Goal: Task Accomplishment & Management: Complete application form

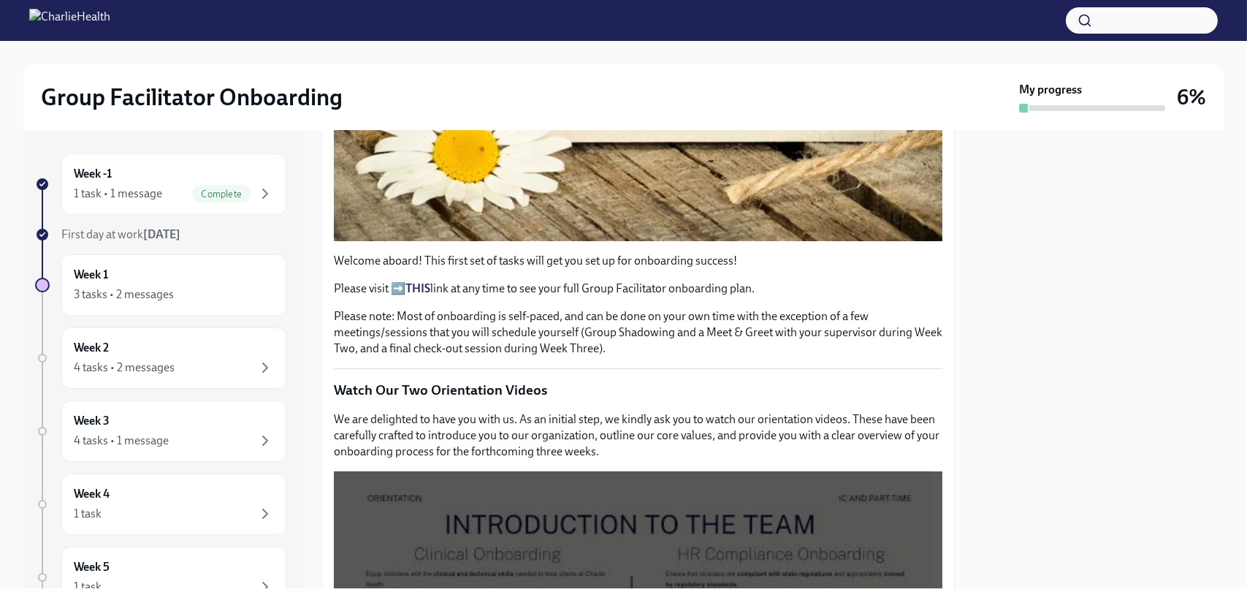
scroll to position [438, 0]
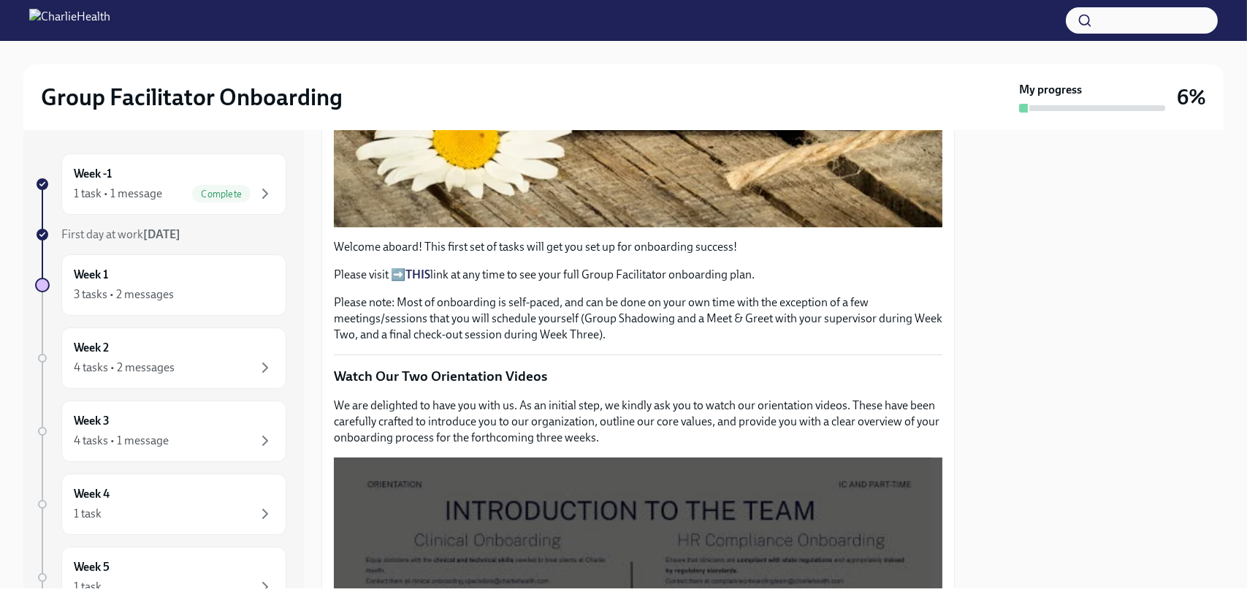
click at [465, 267] on p "Please visit ➡️ THIS link at any time to see your full Group Facilitator onboar…" at bounding box center [638, 275] width 609 height 16
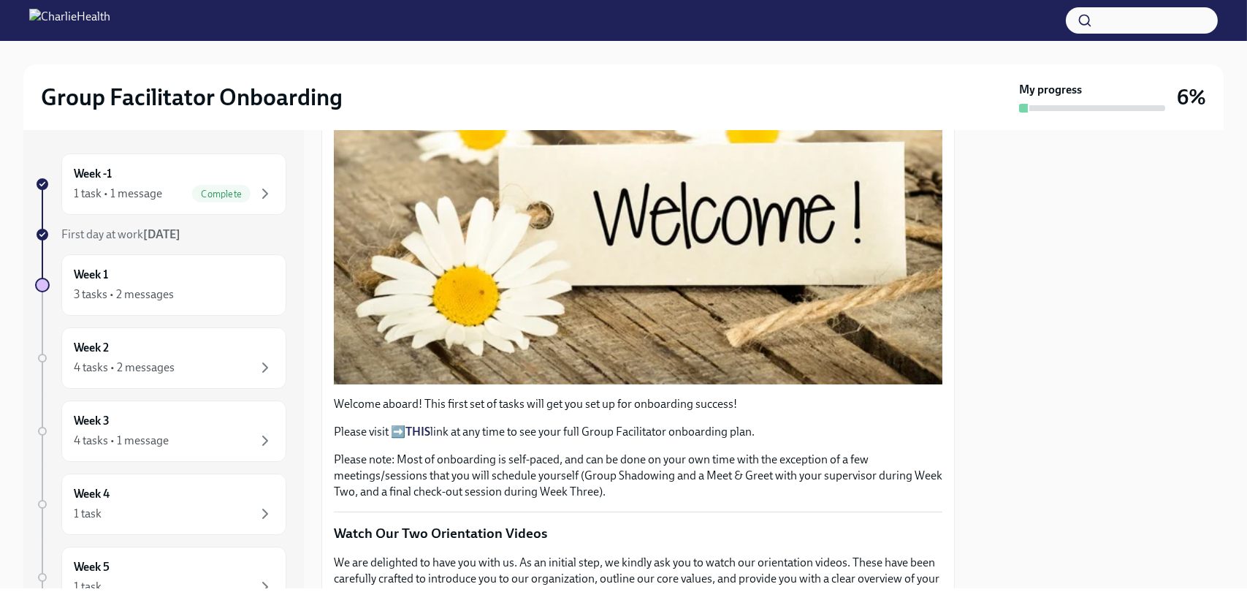
scroll to position [292, 0]
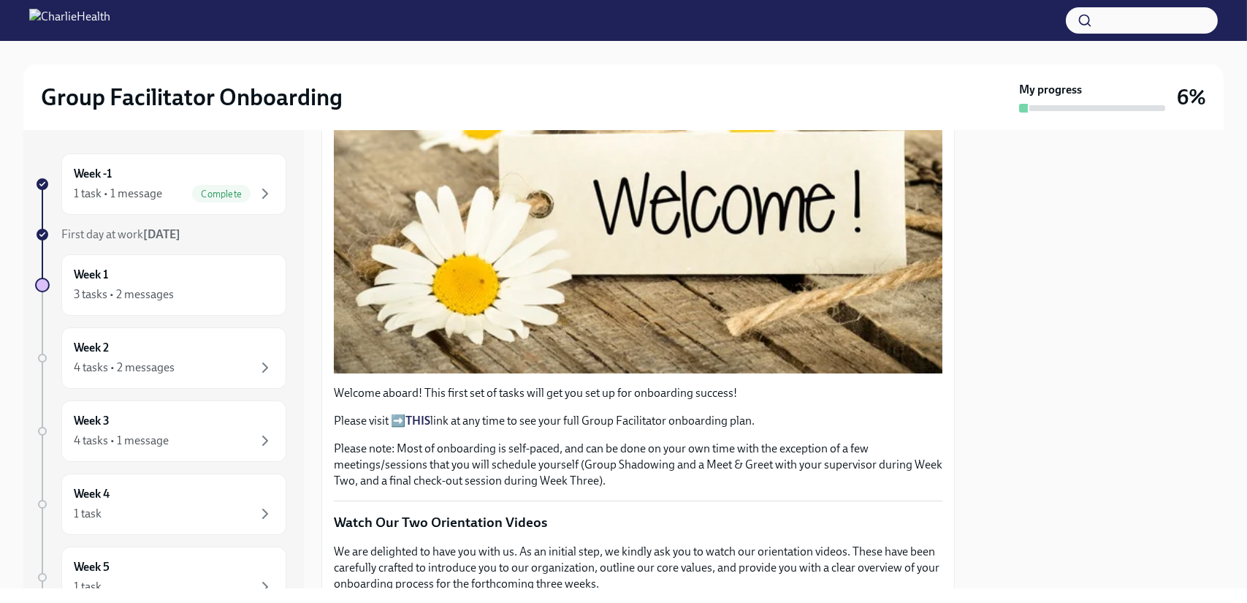
click at [397, 413] on p "Please visit ➡️ THIS link at any time to see your full Group Facilitator onboar…" at bounding box center [638, 421] width 609 height 16
click at [422, 416] on strong "THIS" at bounding box center [417, 420] width 25 height 14
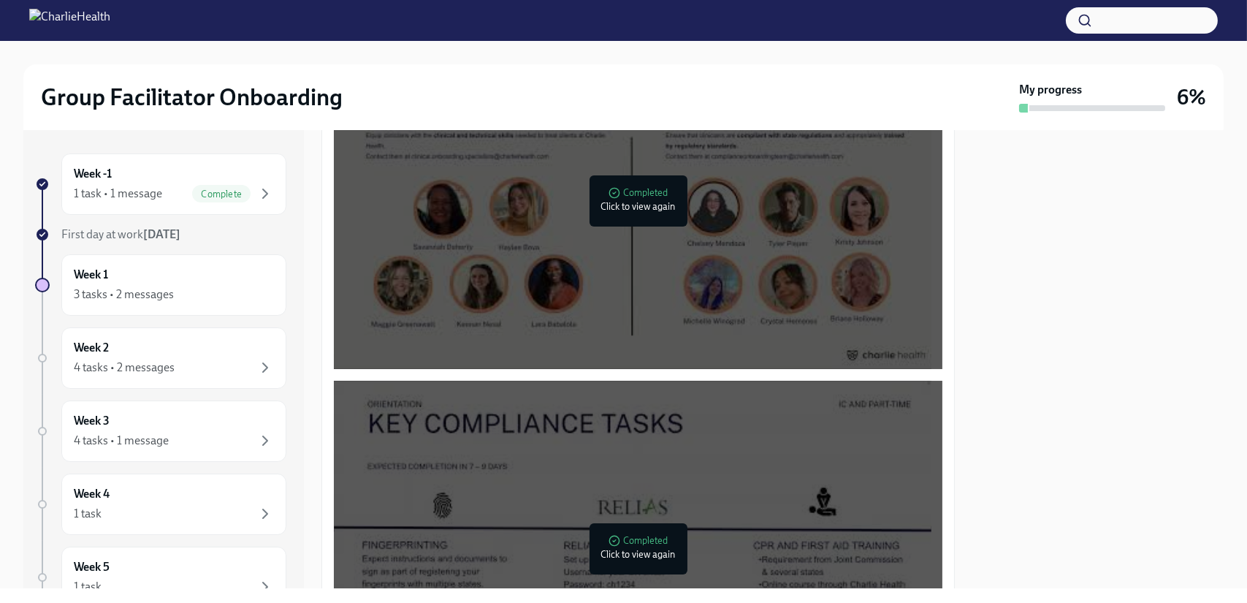
scroll to position [877, 0]
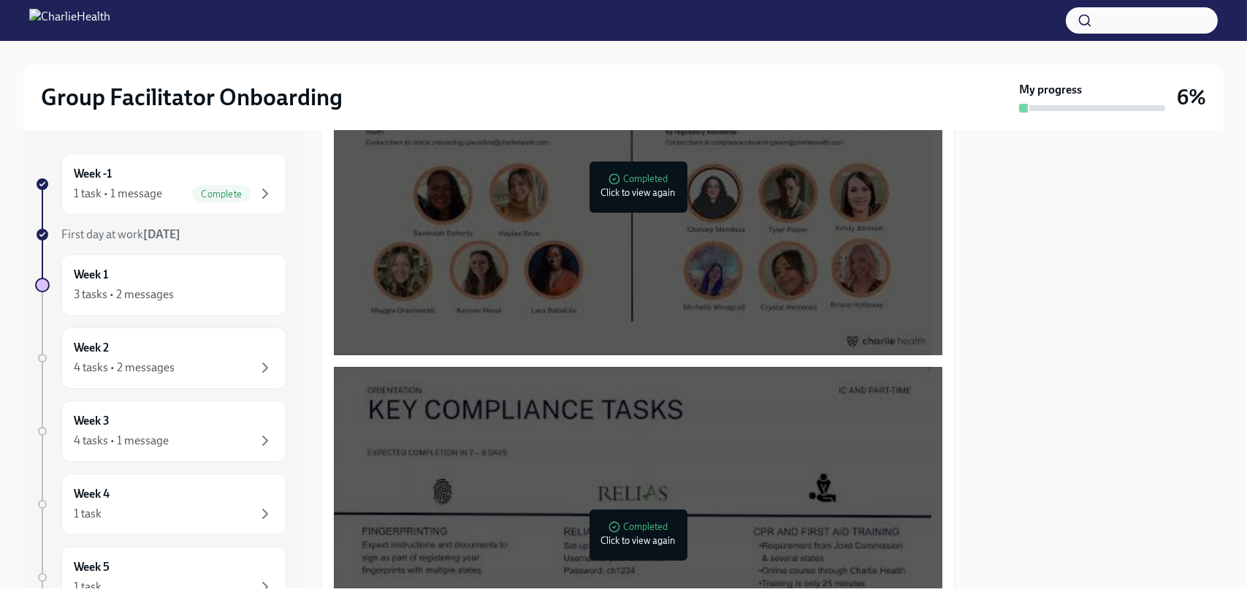
click at [636, 186] on div at bounding box center [635, 186] width 19 height 23
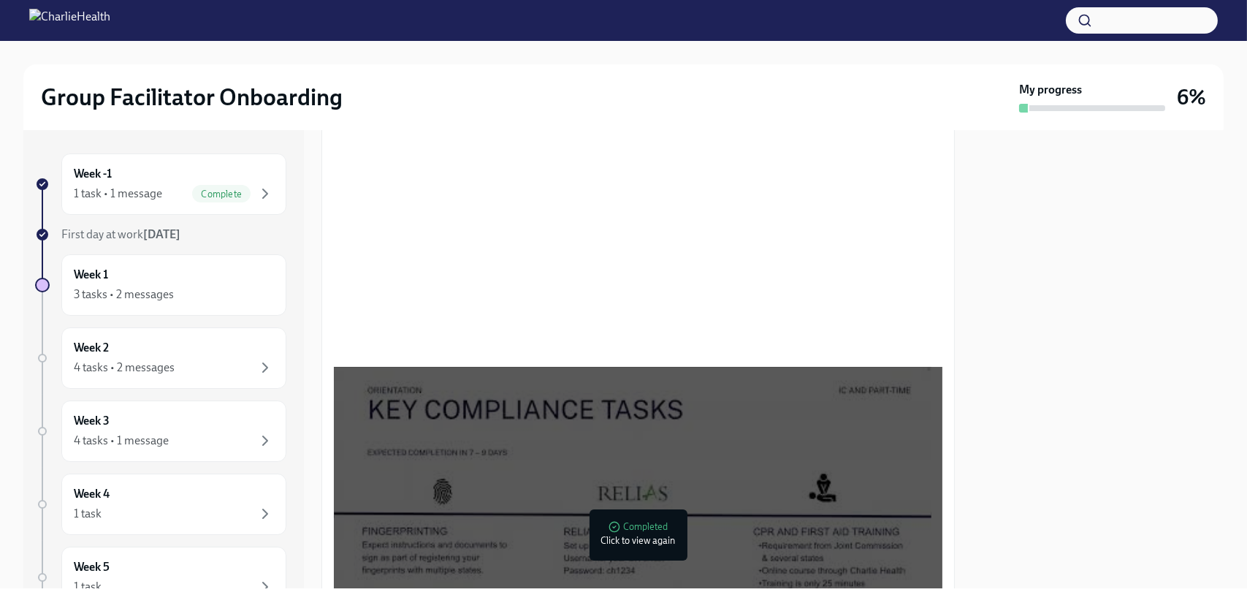
click at [628, 527] on div at bounding box center [635, 534] width 19 height 23
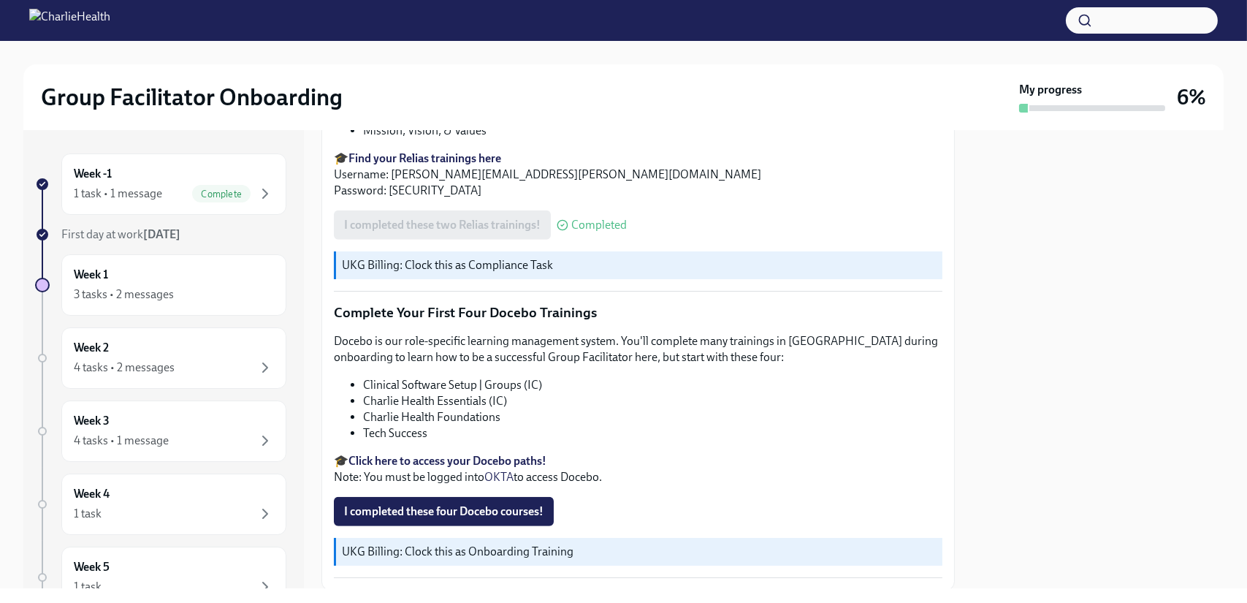
scroll to position [1983, 0]
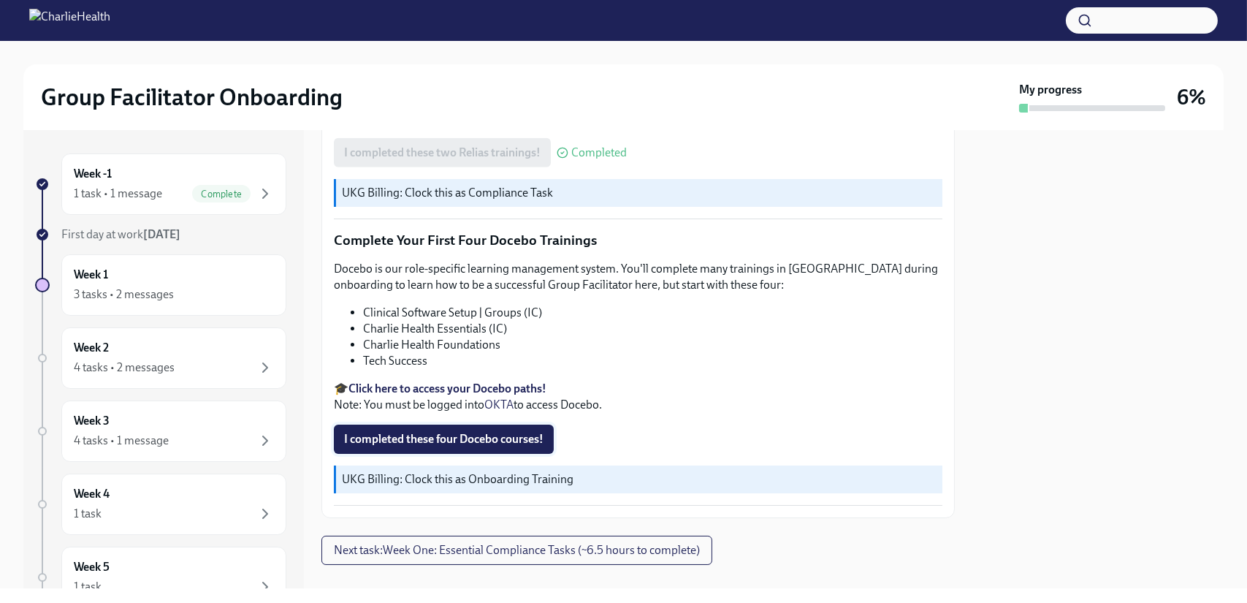
click at [450, 432] on span "I completed these four Docebo courses!" at bounding box center [443, 439] width 199 height 15
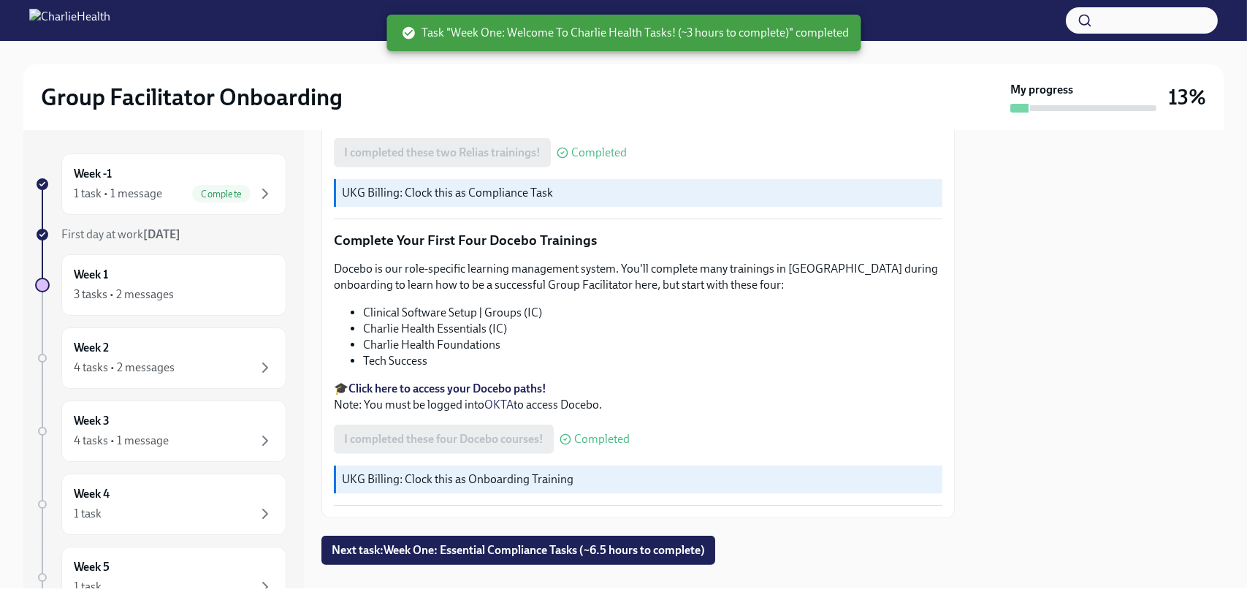
scroll to position [1983, 0]
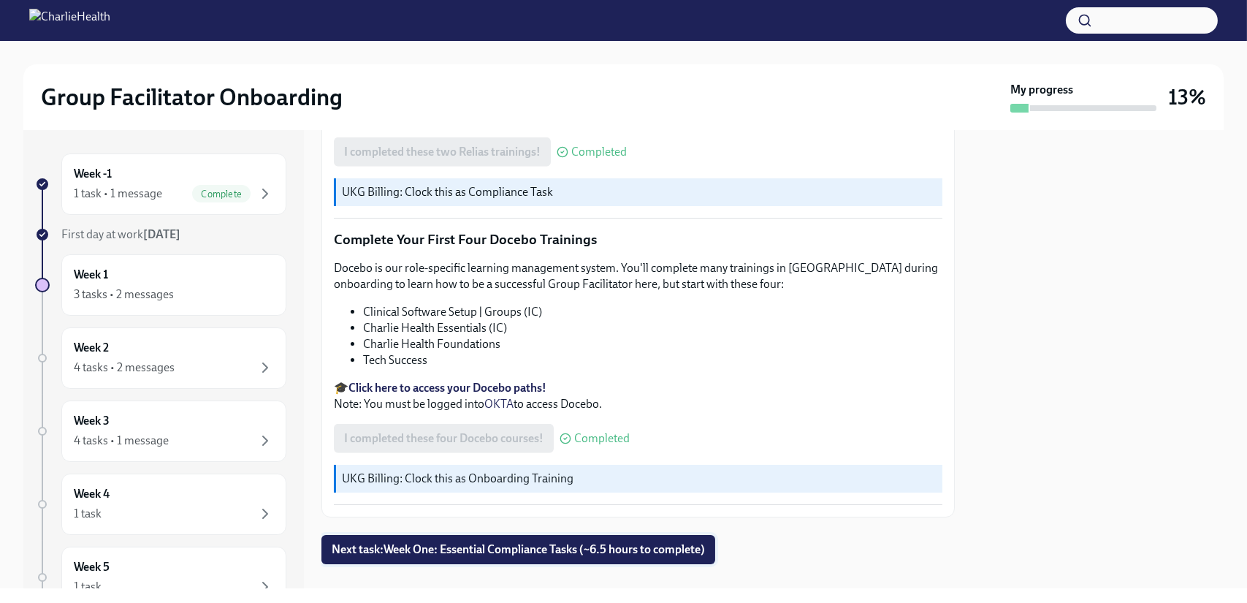
click at [554, 542] on span "Next task : Week One: Essential Compliance Tasks (~6.5 hours to complete)" at bounding box center [518, 549] width 373 height 15
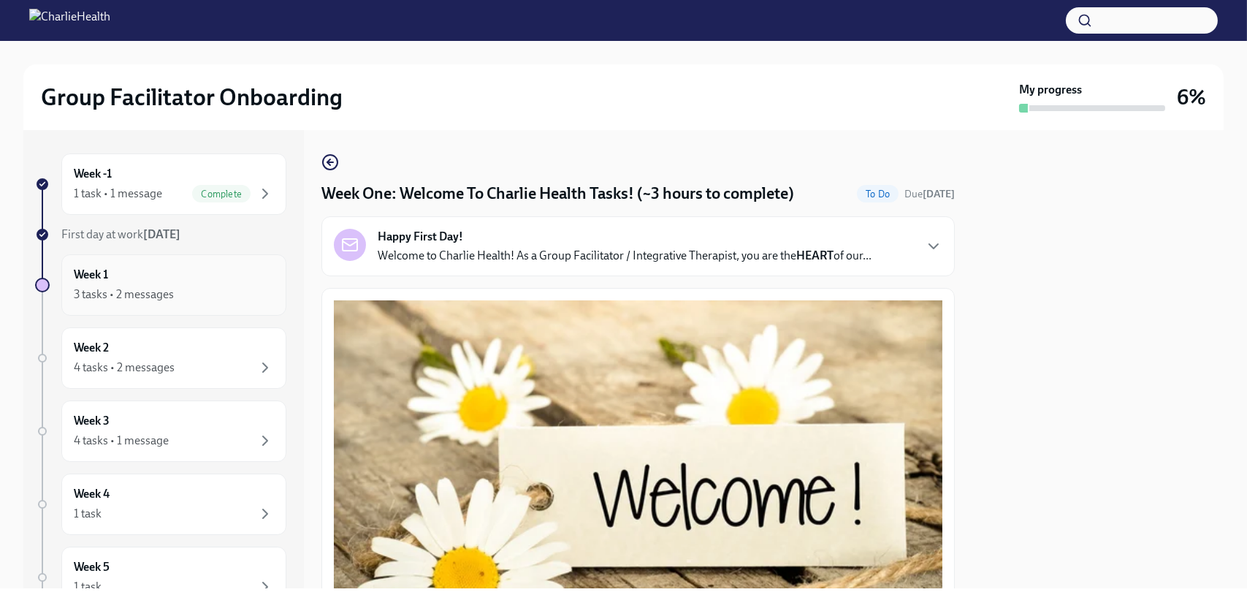
click at [132, 286] on div "3 tasks • 2 messages" at bounding box center [124, 294] width 100 height 16
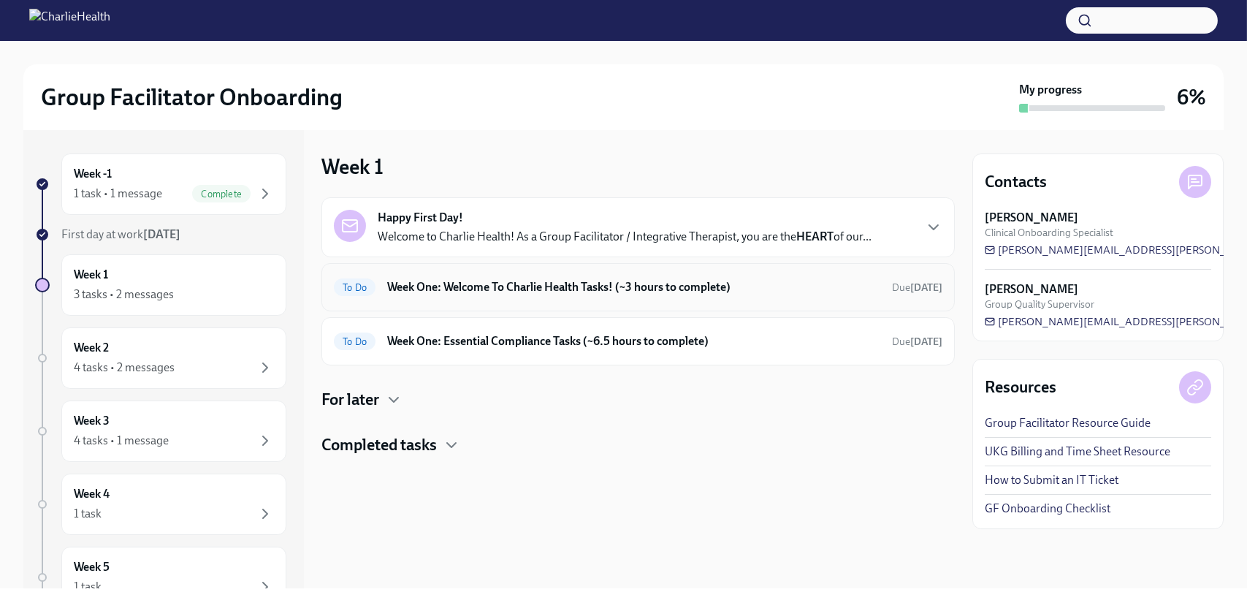
click at [481, 292] on h6 "Week One: Welcome To Charlie Health Tasks! (~3 hours to complete)" at bounding box center [633, 287] width 493 height 16
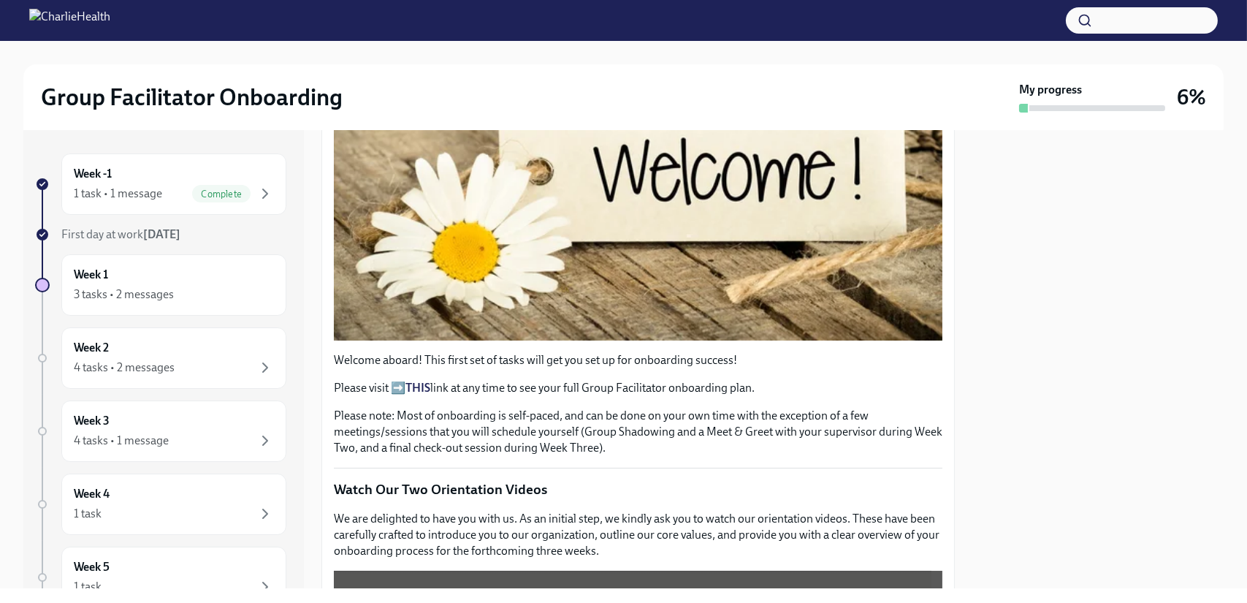
scroll to position [438, 0]
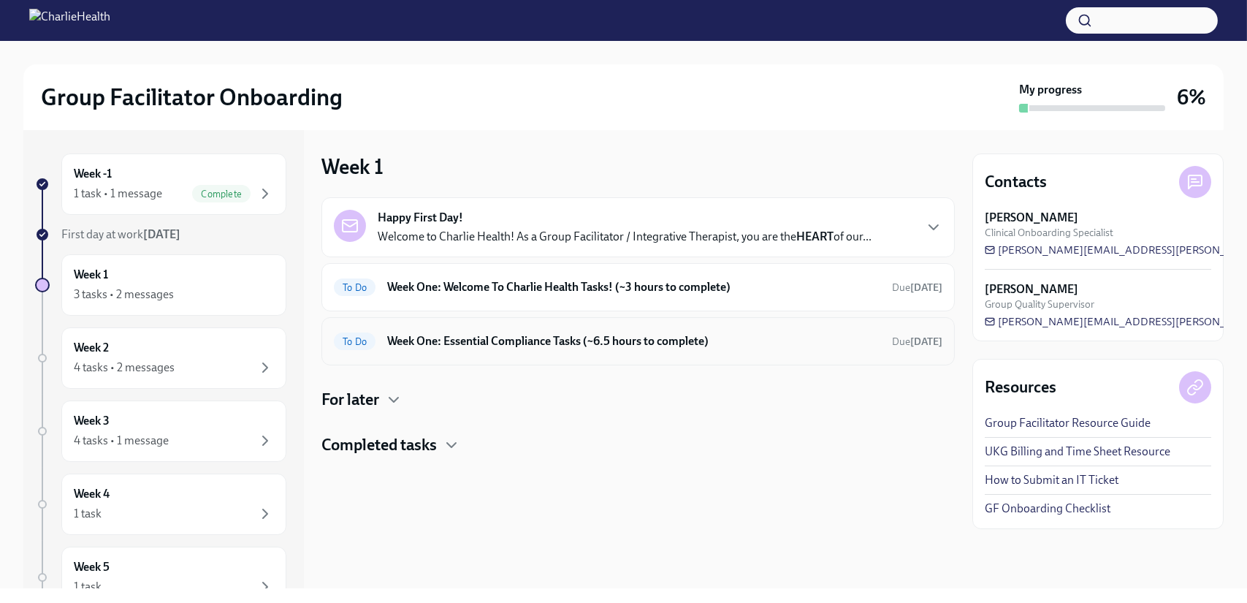
click at [525, 346] on h6 "Week One: Essential Compliance Tasks (~6.5 hours to complete)" at bounding box center [633, 341] width 493 height 16
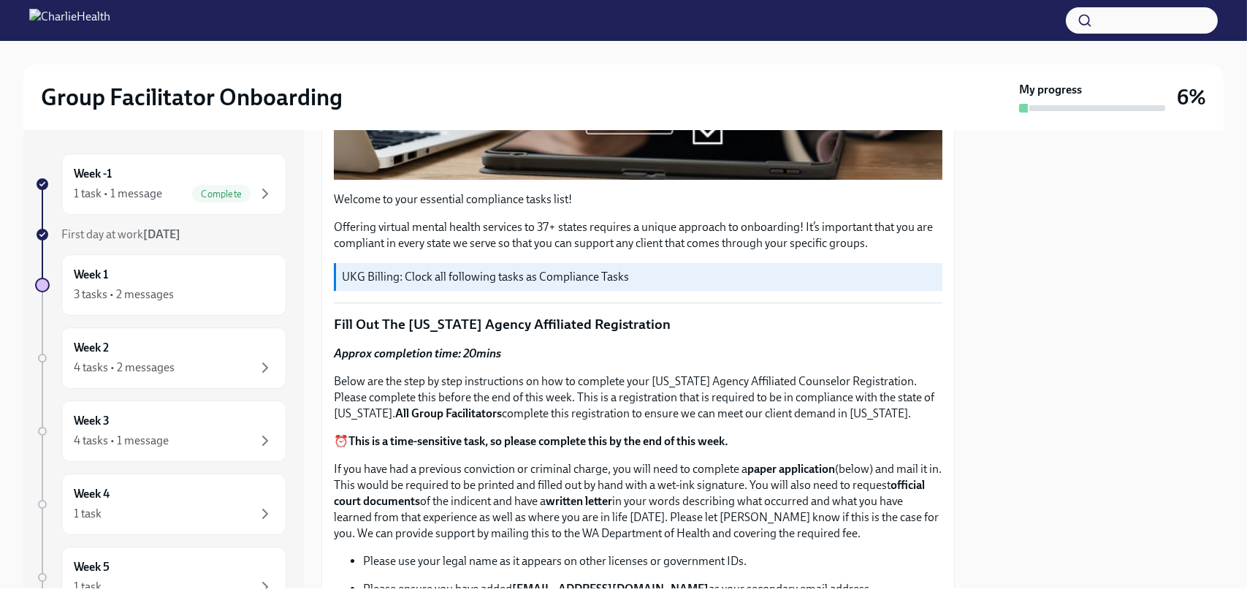
scroll to position [365, 0]
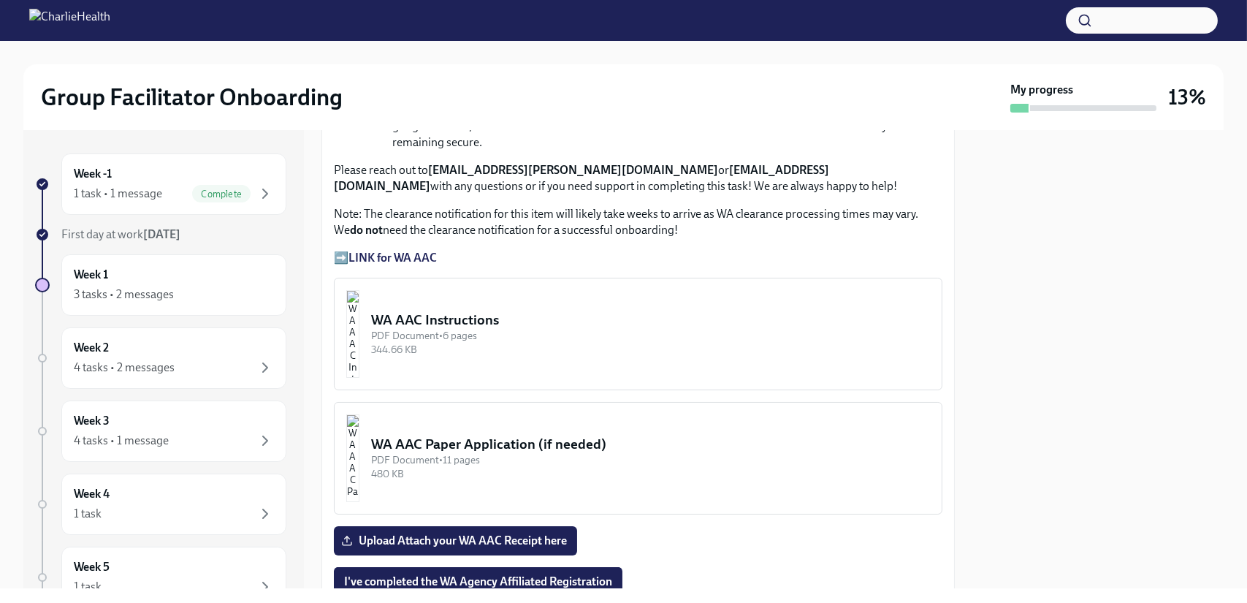
scroll to position [1096, 0]
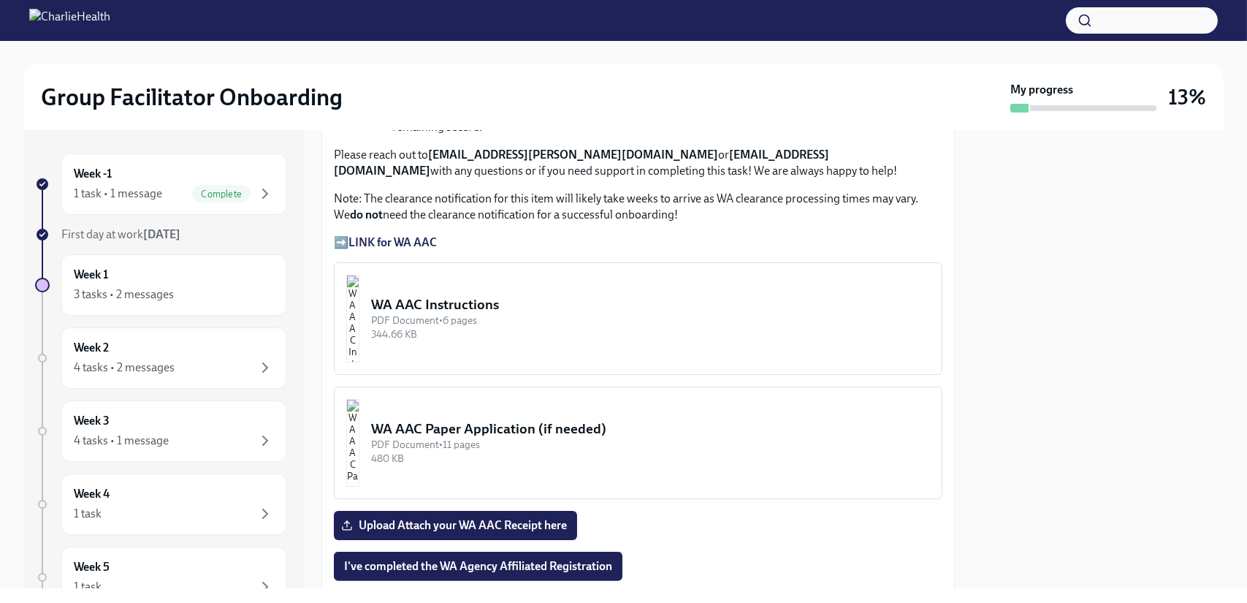
click at [459, 298] on div "WA AAC Instructions" at bounding box center [650, 304] width 559 height 19
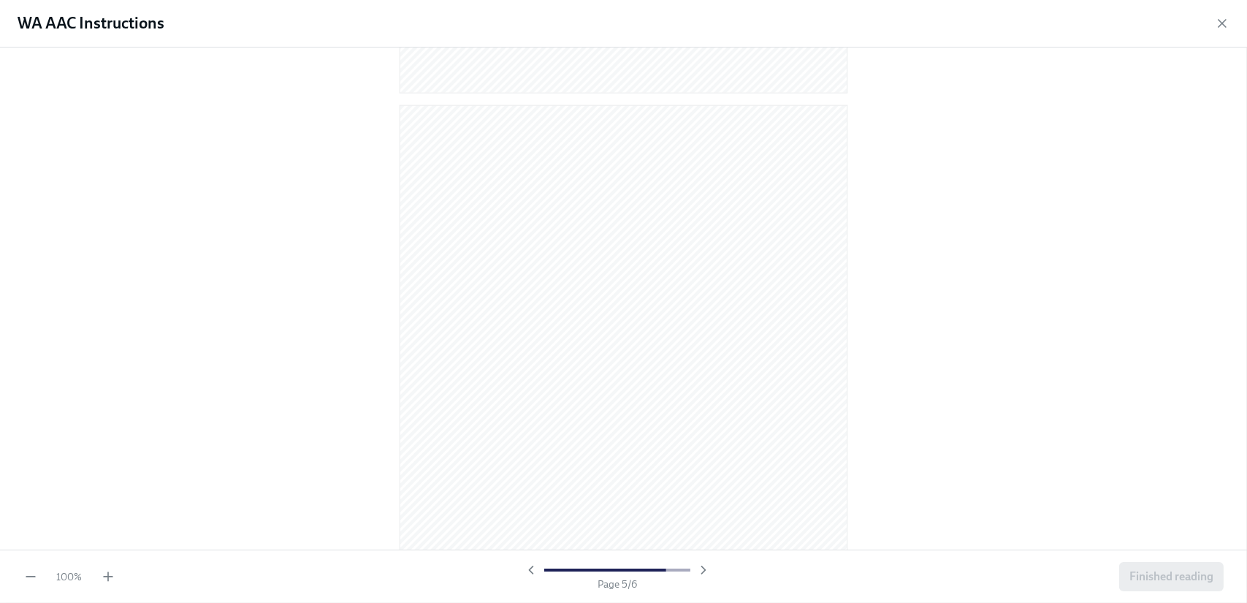
scroll to position [3059, 0]
click at [1136, 575] on span "Finished reading" at bounding box center [1171, 576] width 84 height 15
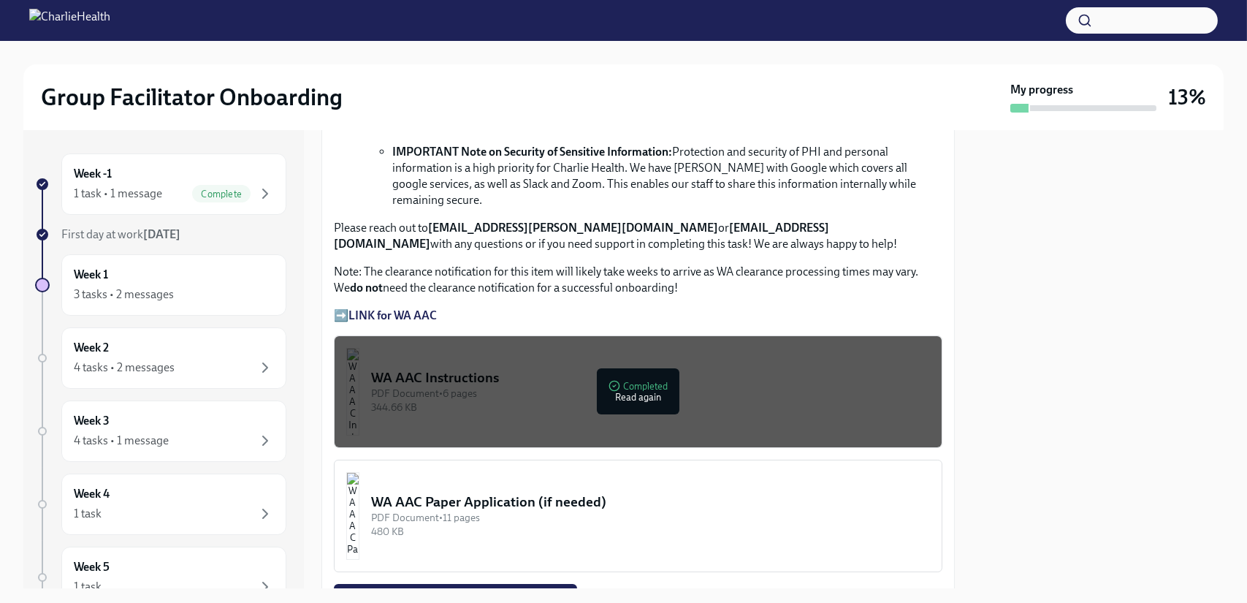
scroll to position [1096, 0]
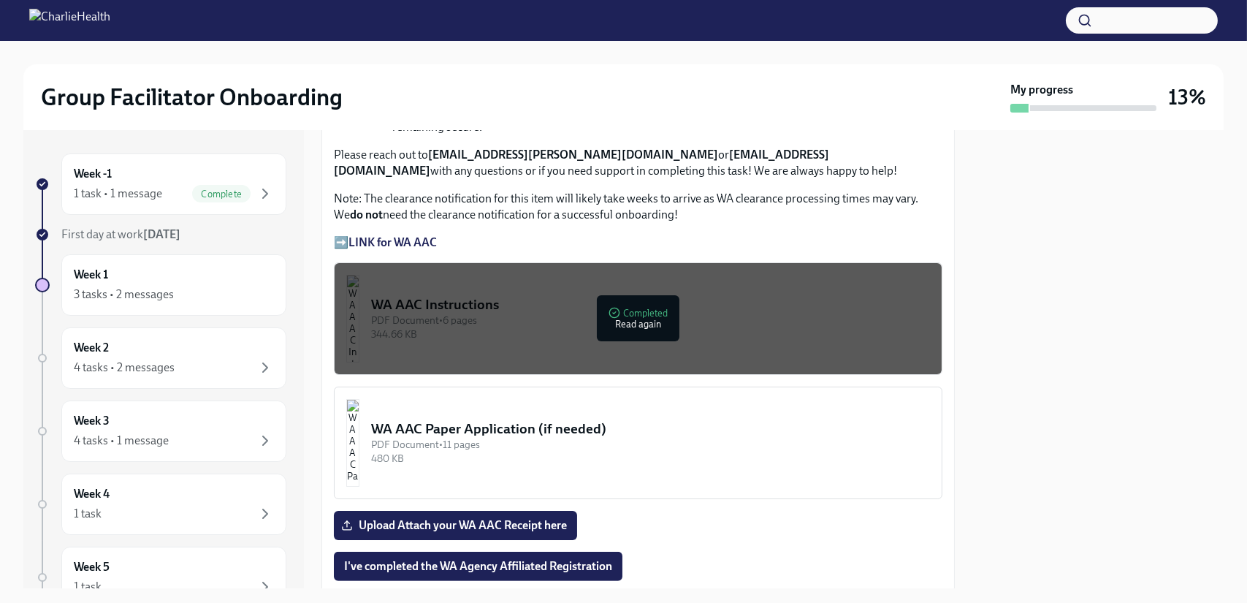
click at [384, 235] on strong "LINK for WA AAC" at bounding box center [392, 242] width 88 height 14
click at [642, 313] on div "PDF Document • 6 pages" at bounding box center [650, 320] width 559 height 14
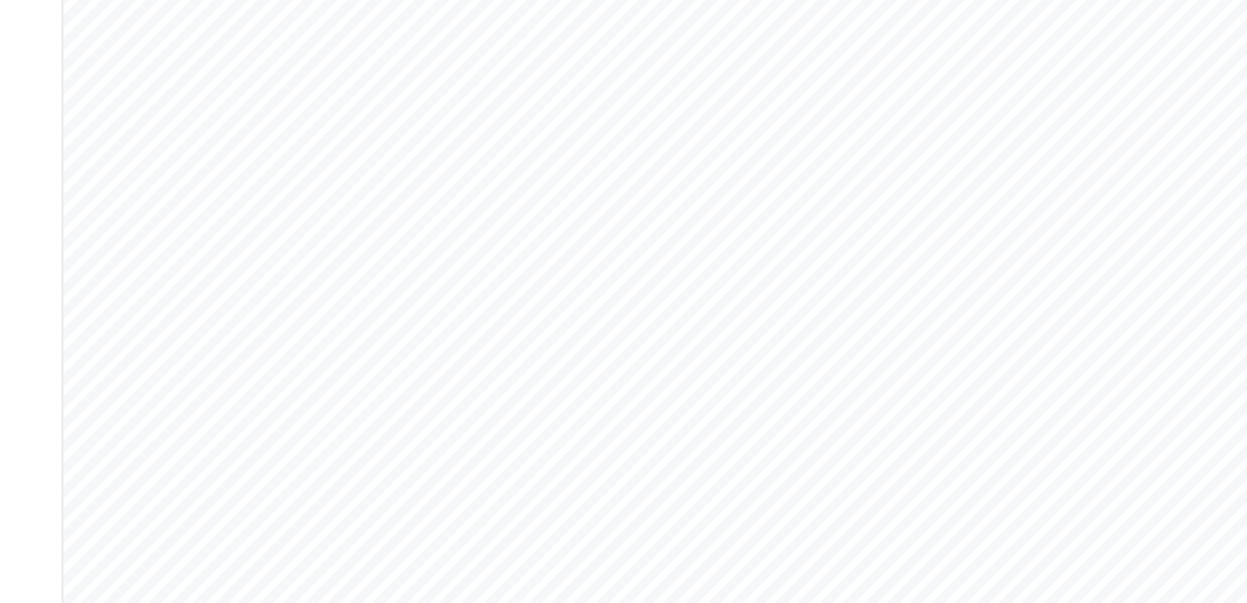
scroll to position [26, 0]
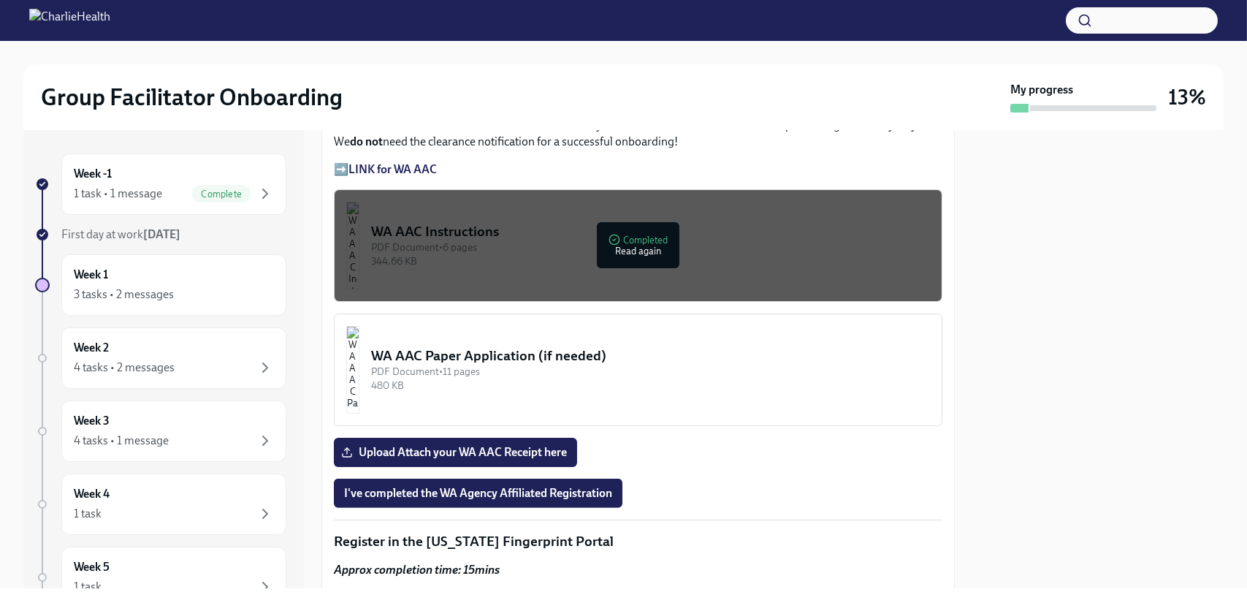
scroll to position [1242, 0]
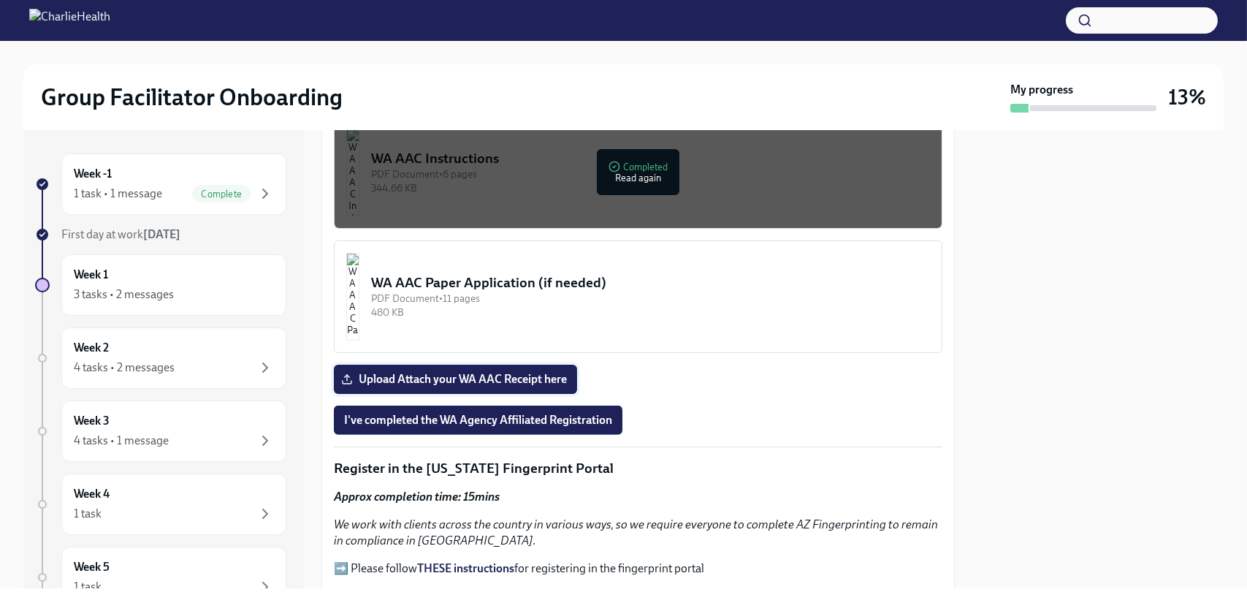
click at [449, 374] on span "Upload Attach your WA AAC Receipt here" at bounding box center [455, 379] width 223 height 15
click at [0, 0] on input "Upload Attach your WA AAC Receipt here" at bounding box center [0, 0] width 0 height 0
click at [532, 413] on span "I've completed the WA Agency Affiliated Registration" at bounding box center [478, 420] width 268 height 15
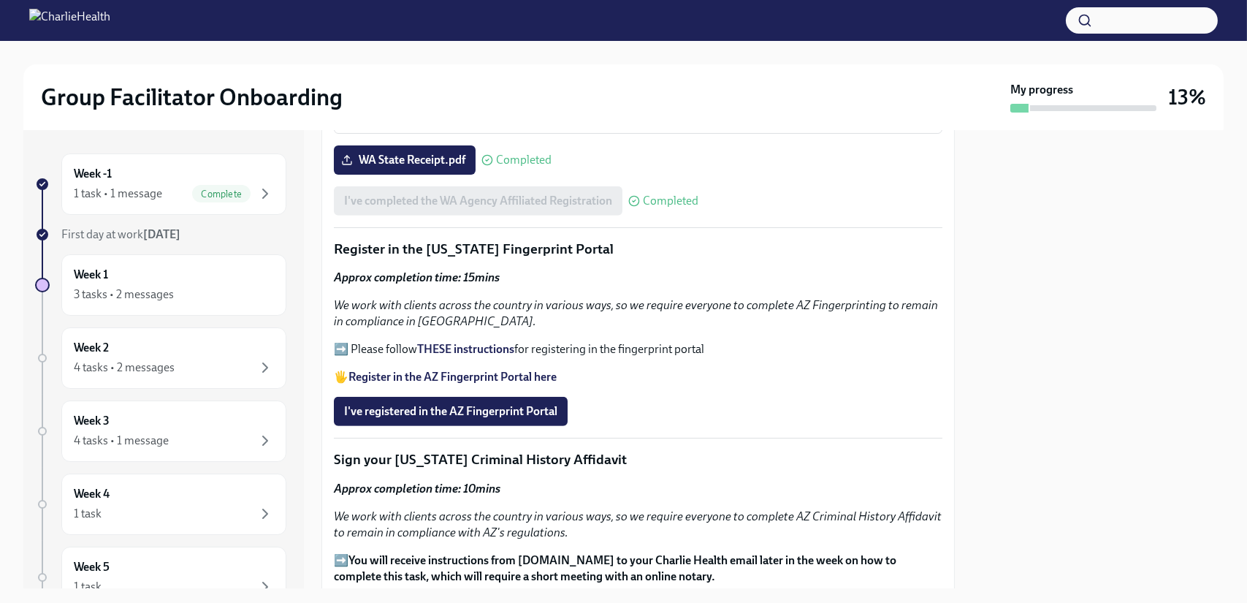
scroll to position [1388, 0]
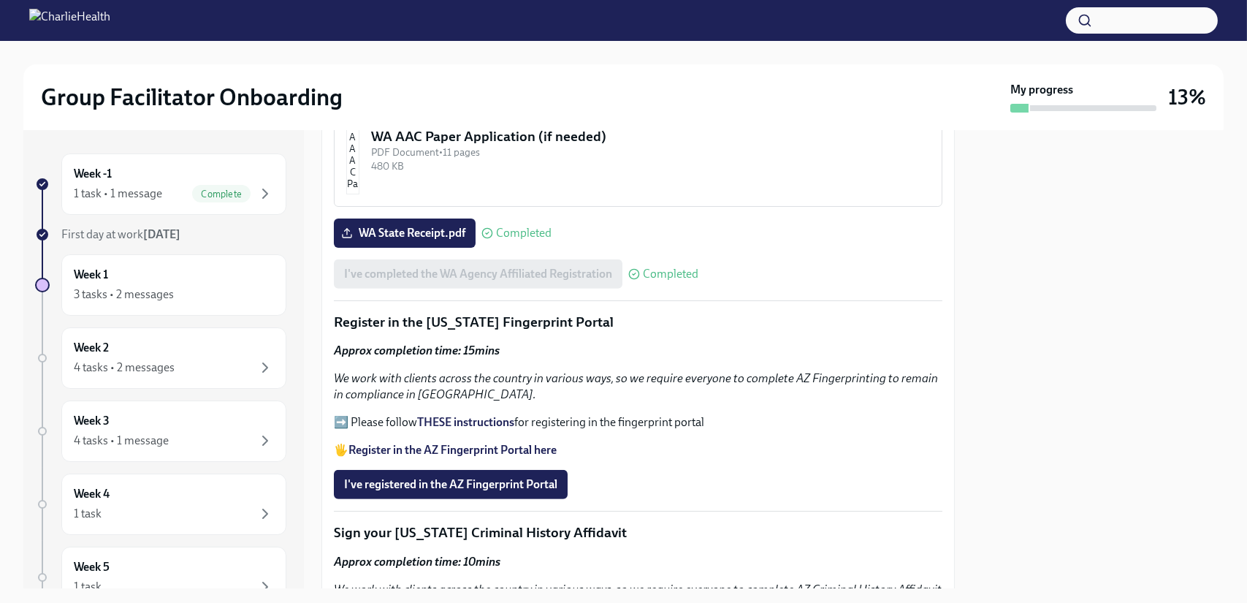
click at [437, 443] on strong "Register in the AZ Fingerprint Portal here" at bounding box center [452, 450] width 208 height 14
click at [447, 419] on strong "THESE instructions" at bounding box center [465, 422] width 97 height 14
click at [481, 477] on span "I've registered in the AZ Fingerprint Portal" at bounding box center [450, 484] width 213 height 15
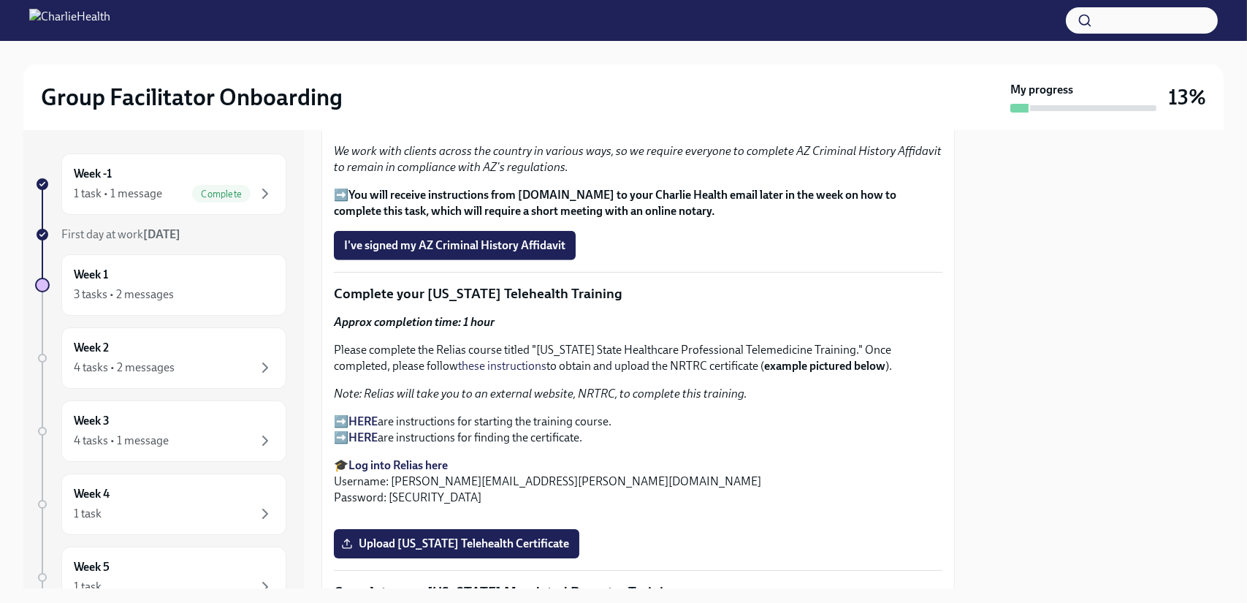
scroll to position [1899, 0]
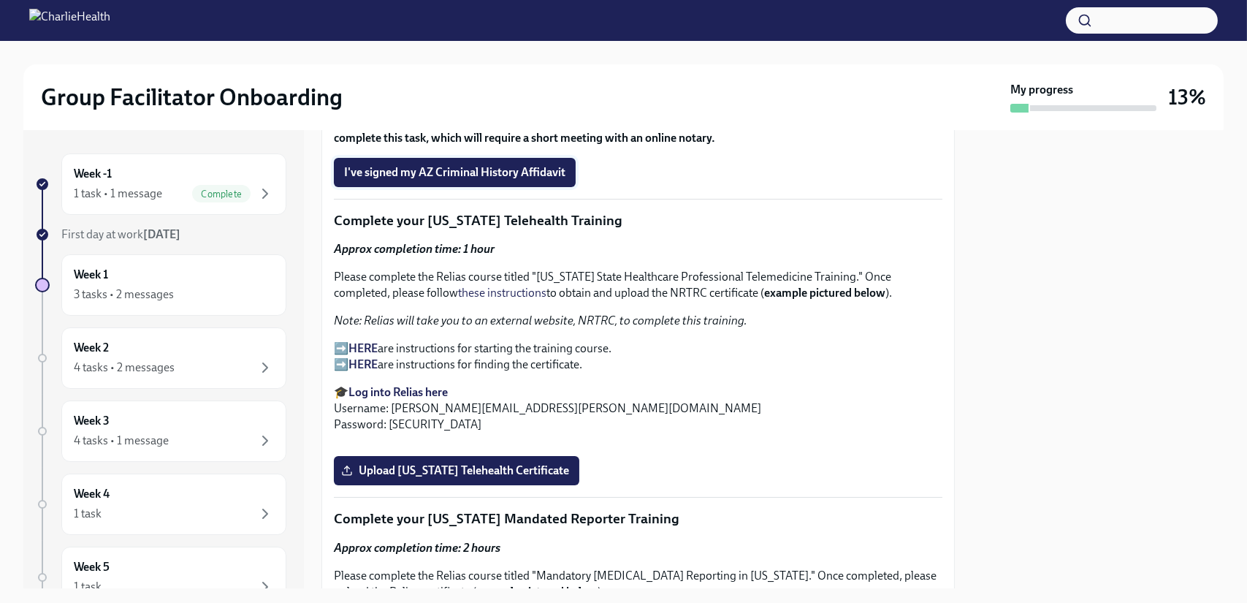
click at [491, 167] on span "I've signed my AZ Criminal History Affidavit" at bounding box center [454, 172] width 221 height 15
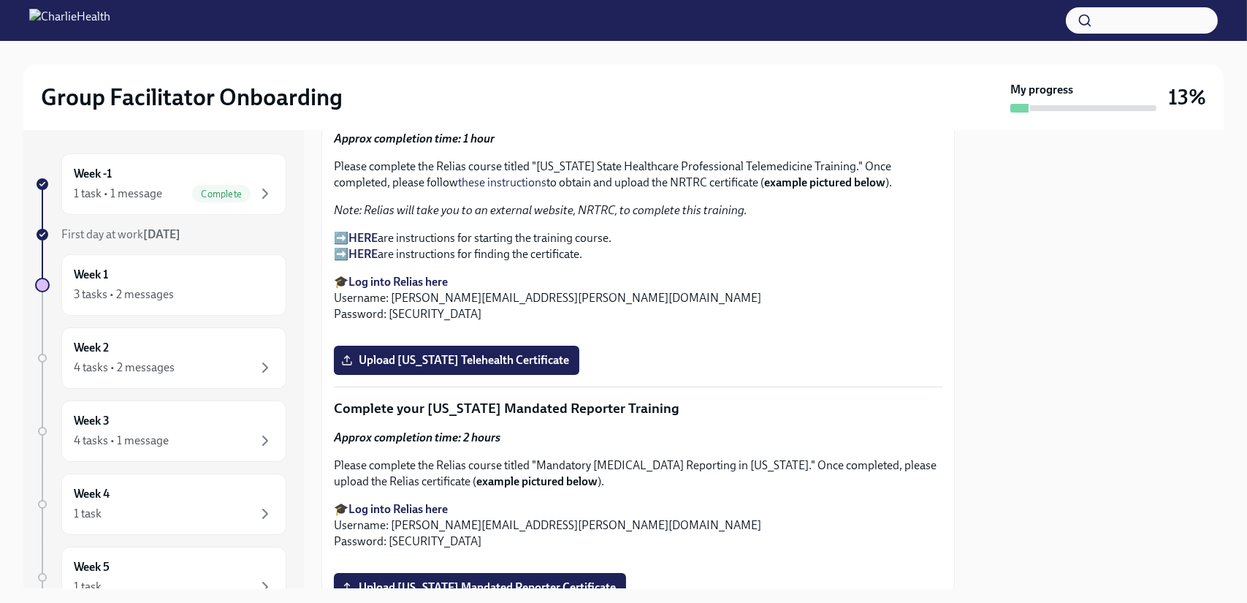
scroll to position [1937, 0]
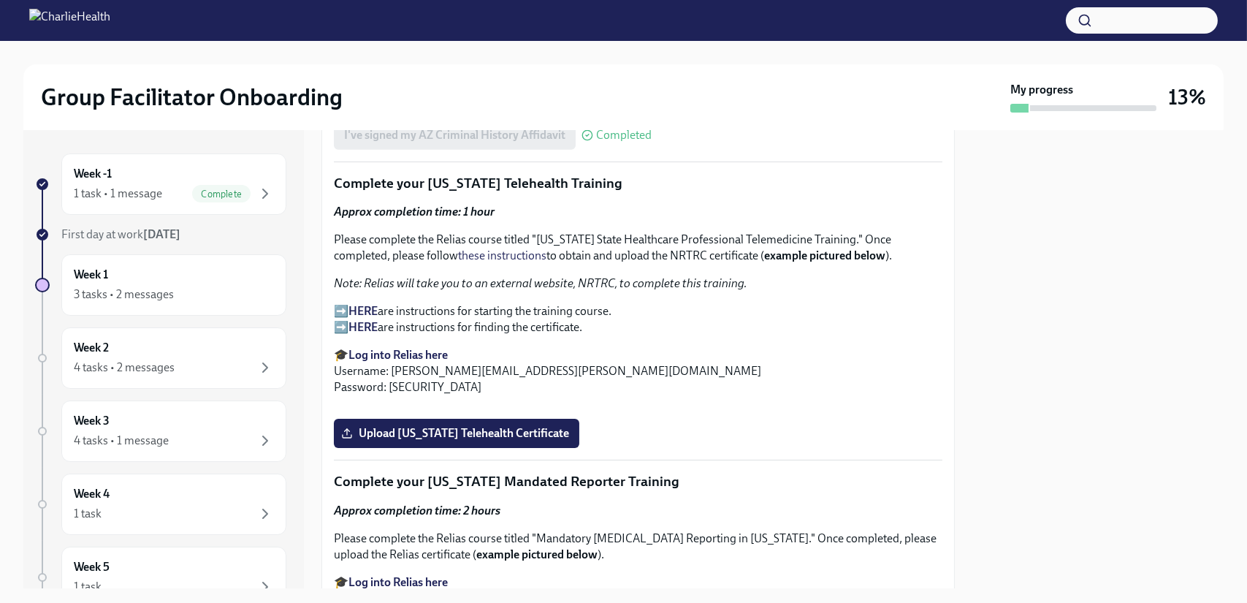
click at [366, 304] on strong "HERE" at bounding box center [362, 311] width 29 height 14
drag, startPoint x: 535, startPoint y: 235, endPoint x: 855, endPoint y: 240, distance: 320.0
click at [855, 240] on p "Please complete the Relias course titled "Washington State Healthcare Professio…" at bounding box center [638, 248] width 609 height 32
copy p "Washington State Healthcare Professional Telemedicine Training"
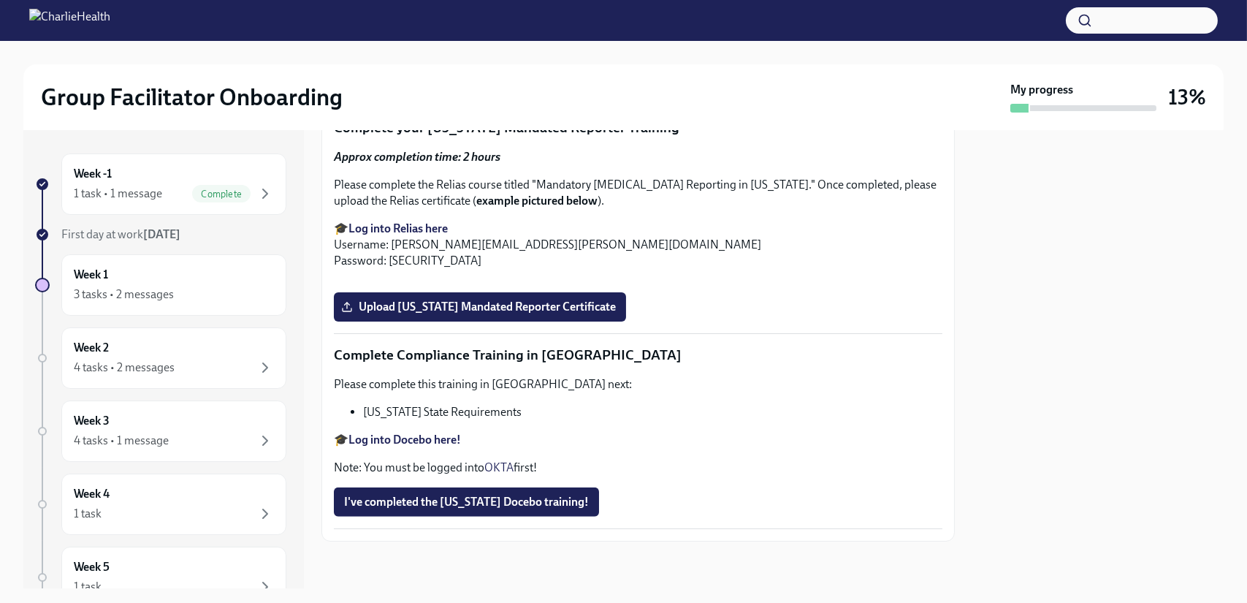
scroll to position [2375, 0]
click at [487, 87] on span "Upload [US_STATE] Telehealth Certificate" at bounding box center [456, 79] width 225 height 15
click at [0, 0] on input "Upload [US_STATE] Telehealth Certificate" at bounding box center [0, 0] width 0 height 0
click at [256, 192] on icon "button" at bounding box center [265, 194] width 18 height 18
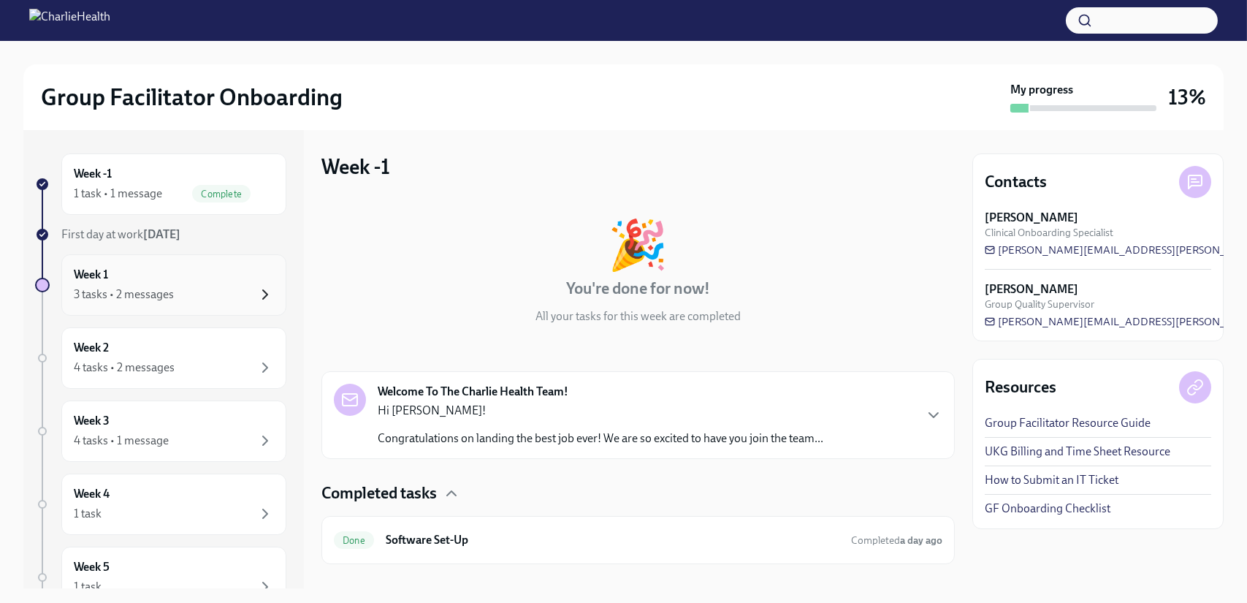
click at [256, 294] on icon "button" at bounding box center [265, 295] width 18 height 18
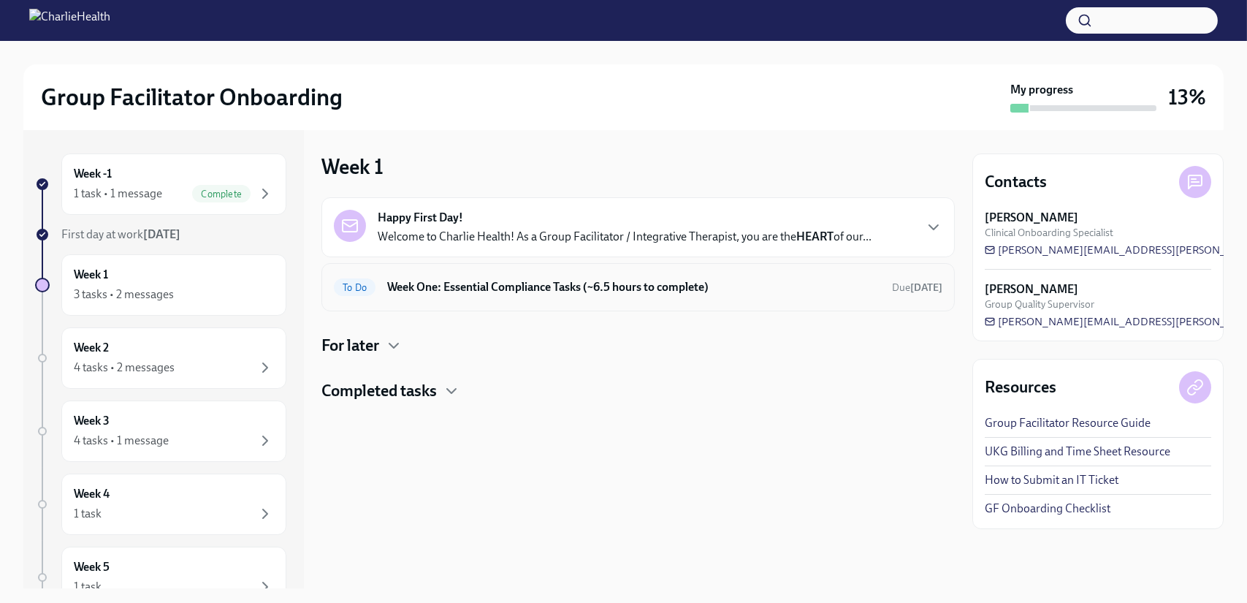
click at [435, 289] on h6 "Week One: Essential Compliance Tasks (~6.5 hours to complete)" at bounding box center [633, 287] width 493 height 16
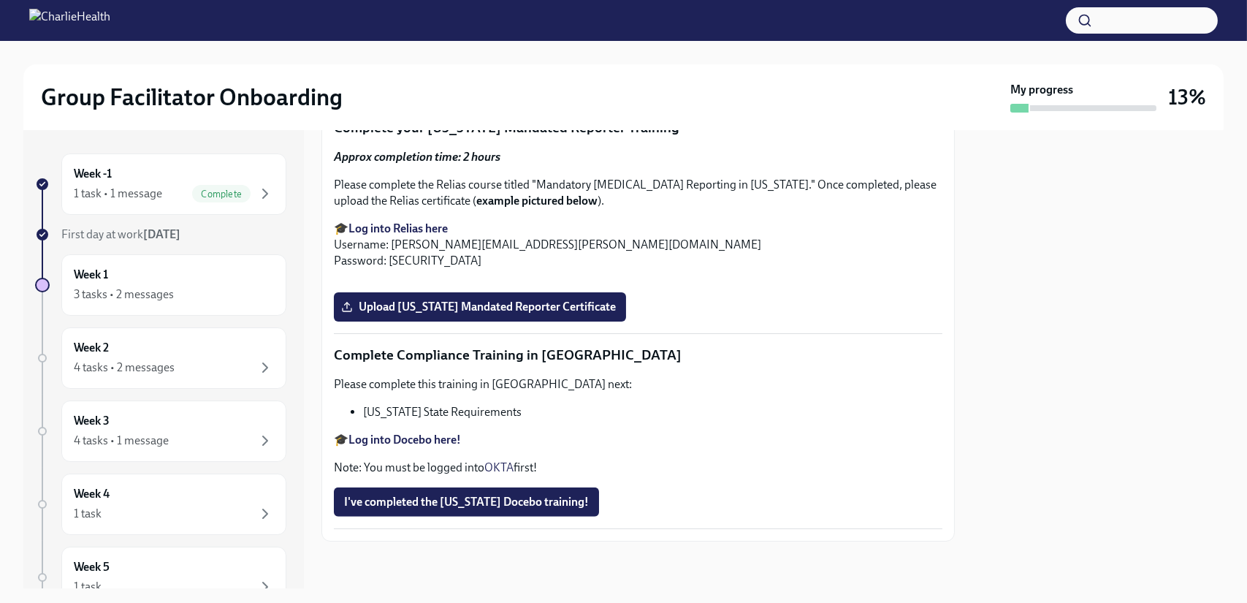
scroll to position [2630, 0]
